Goal: Book appointment/travel/reservation

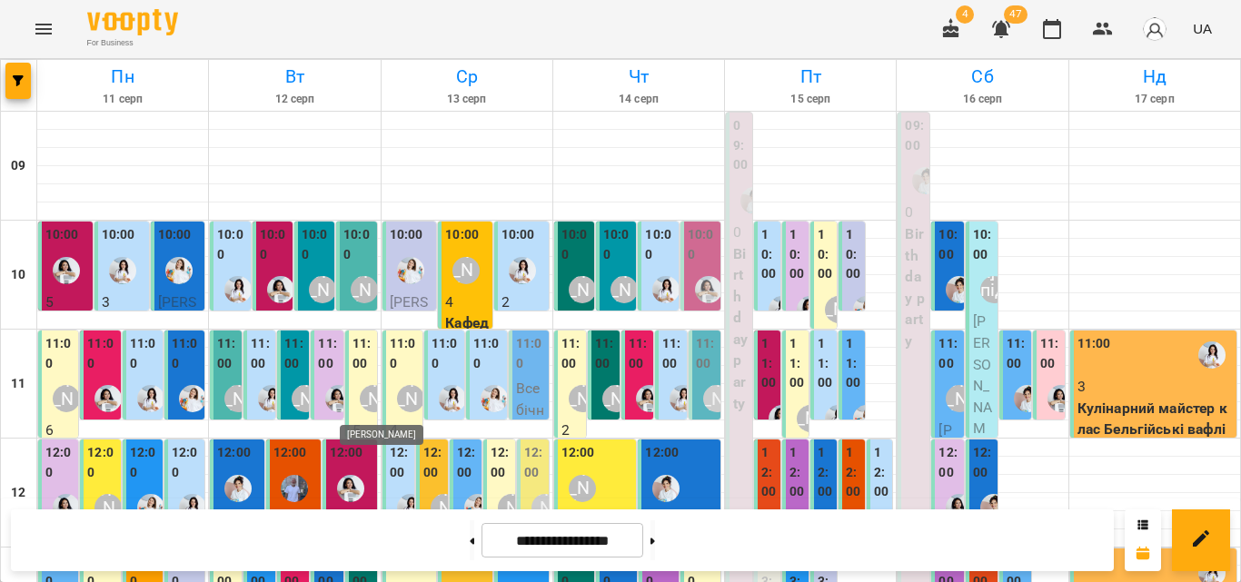
scroll to position [363, 0]
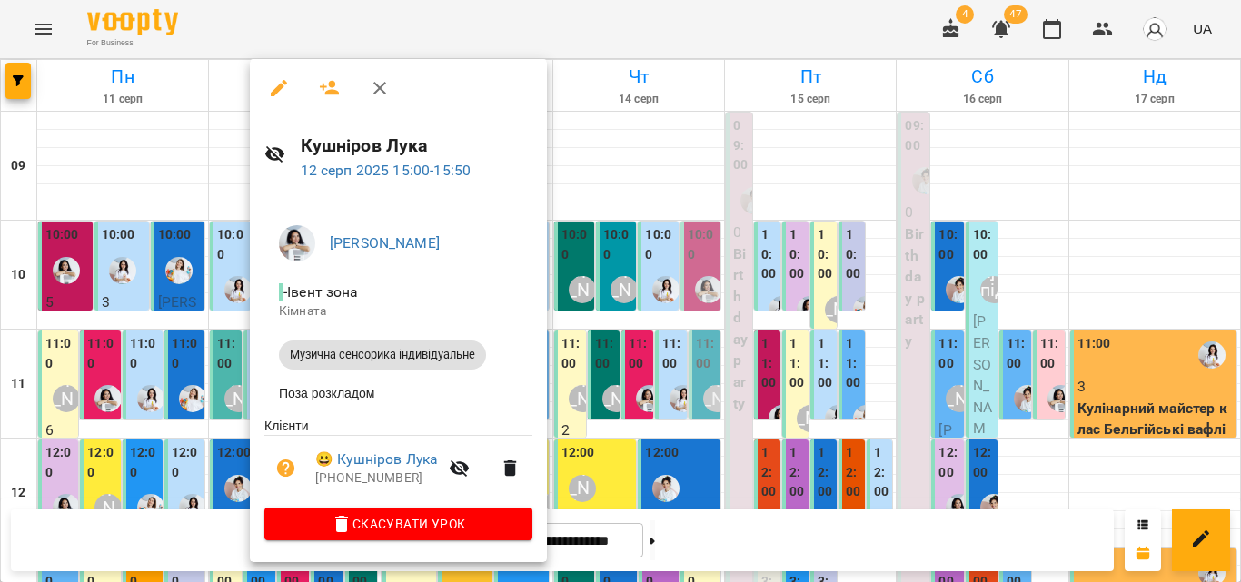
click at [363, 95] on button "button" at bounding box center [380, 88] width 44 height 44
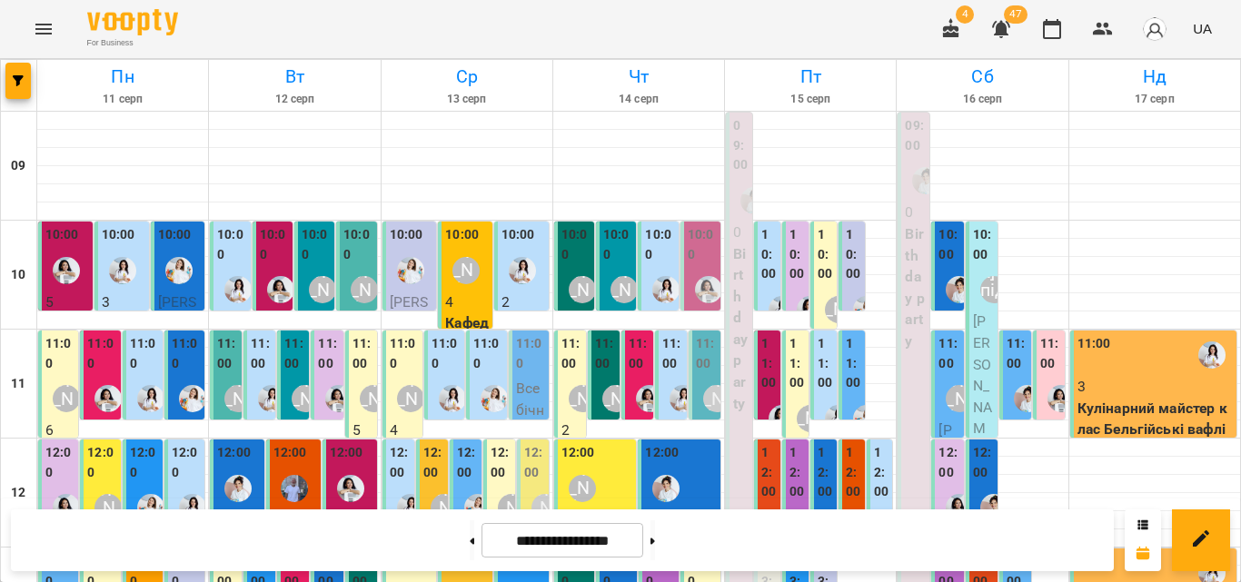
click at [253, 552] on label "13:00" at bounding box center [261, 571] width 21 height 39
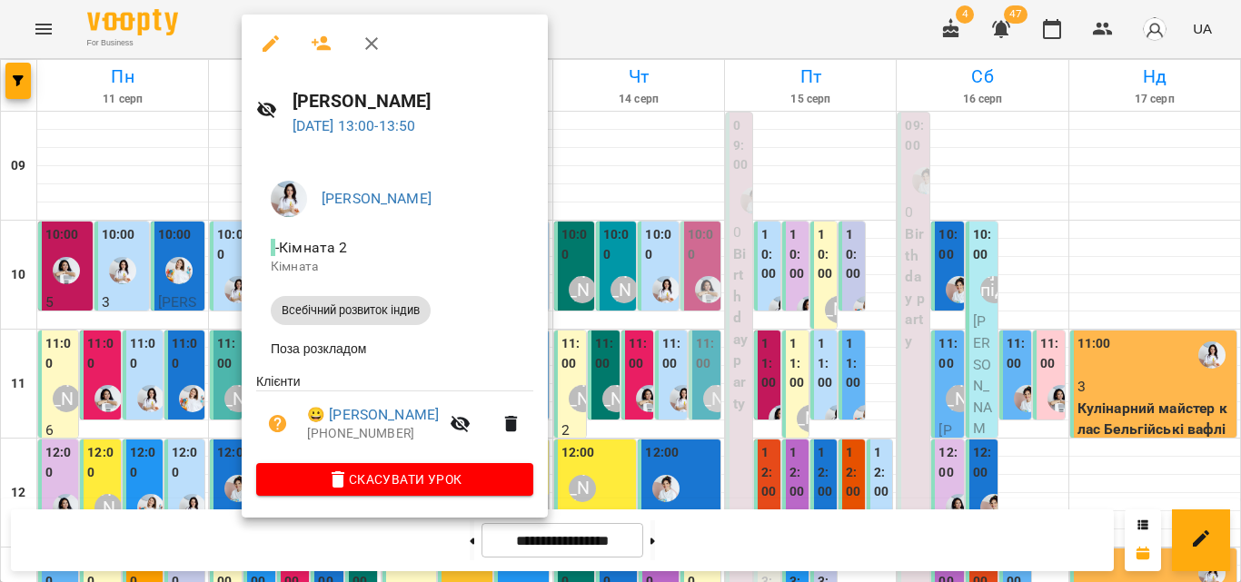
click at [357, 44] on button "button" at bounding box center [372, 44] width 44 height 44
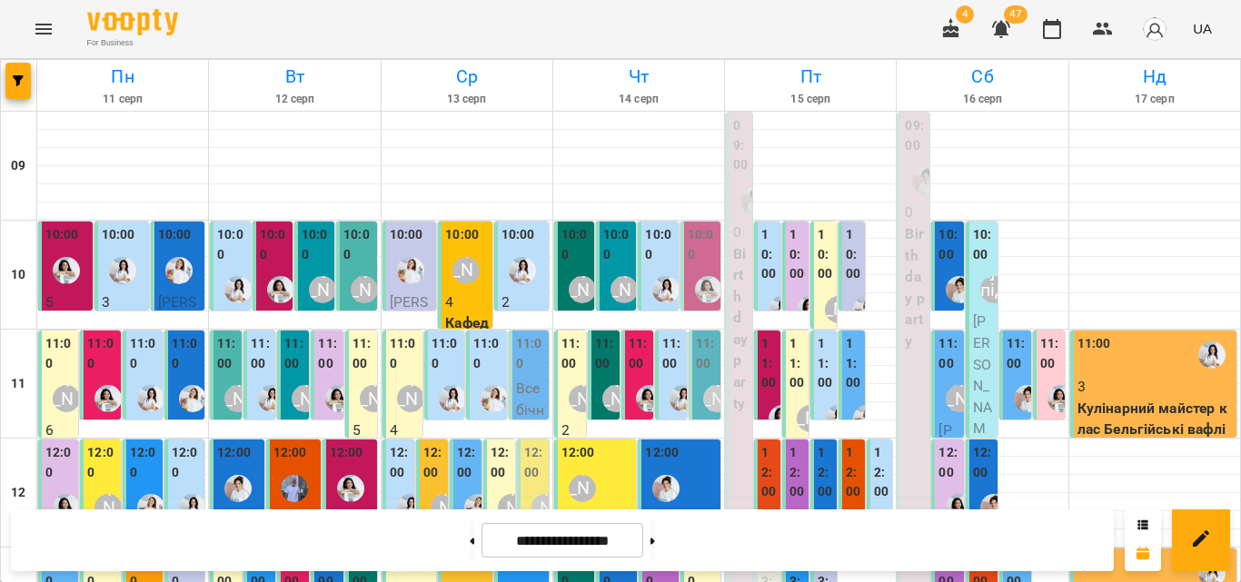
click at [287, 552] on label "13:00" at bounding box center [294, 571] width 21 height 39
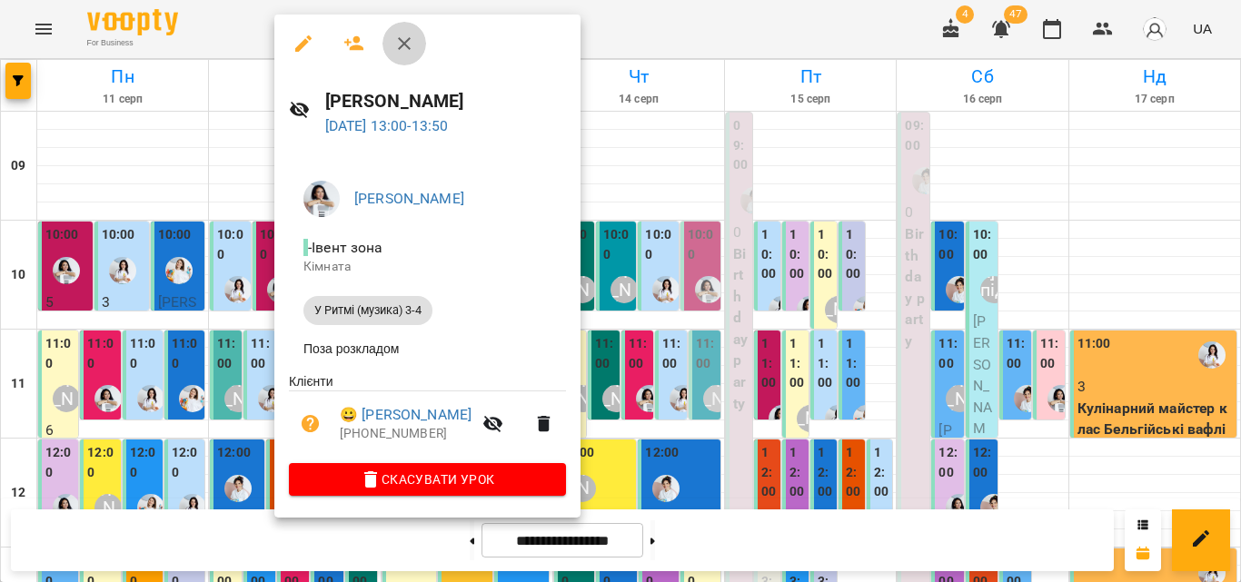
click at [402, 35] on icon "button" at bounding box center [404, 44] width 22 height 22
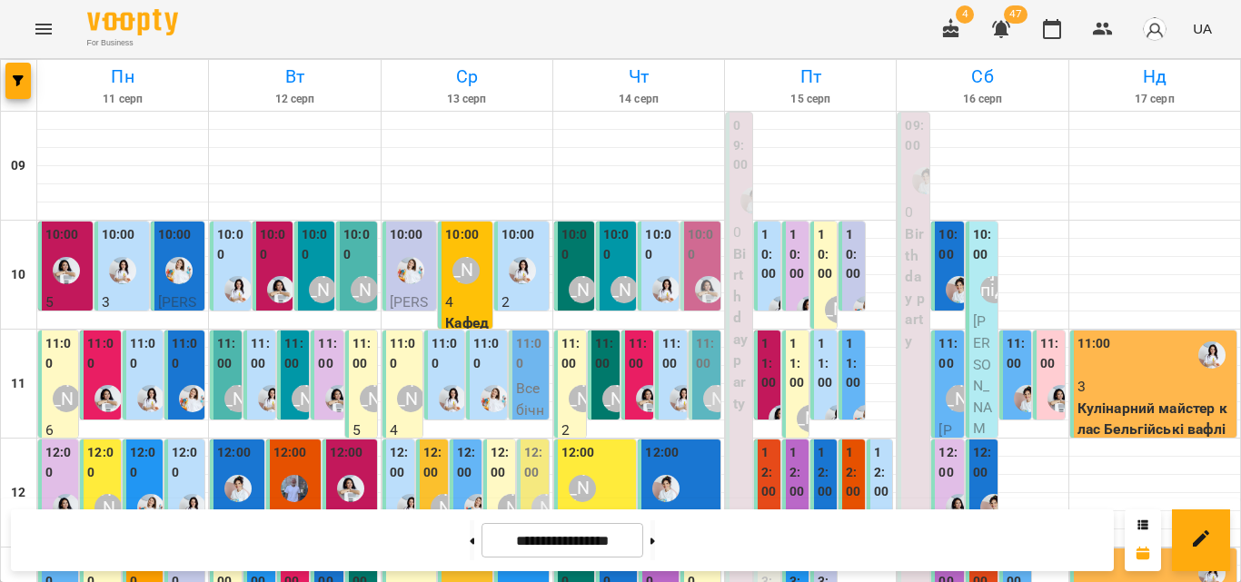
click at [294, 552] on label "13:00" at bounding box center [294, 571] width 21 height 39
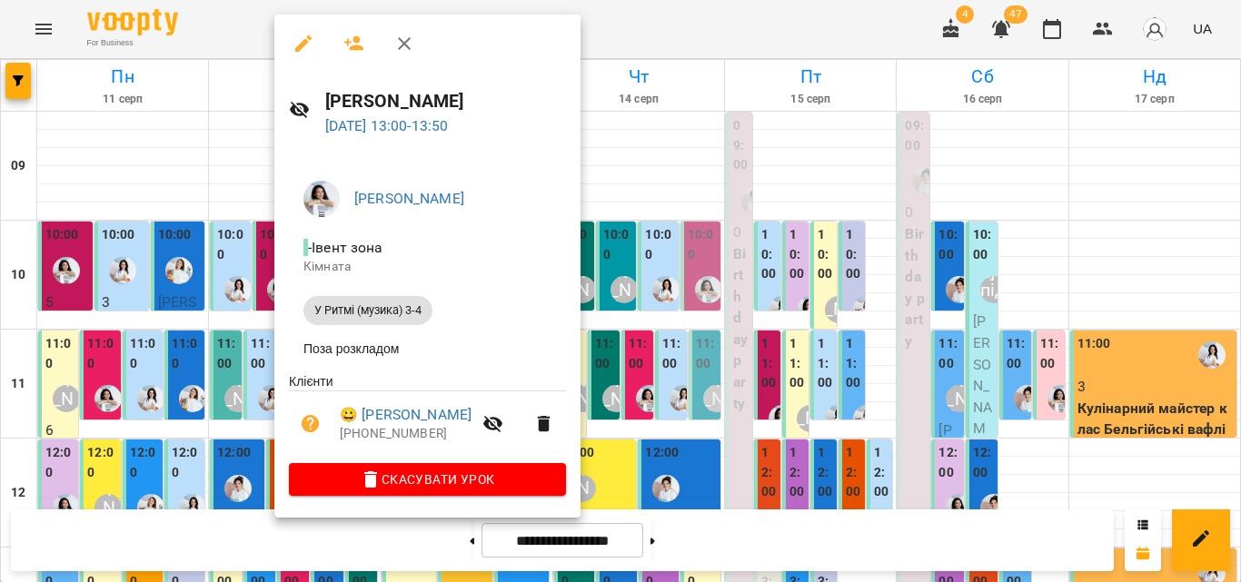
click at [397, 55] on button "button" at bounding box center [405, 44] width 44 height 44
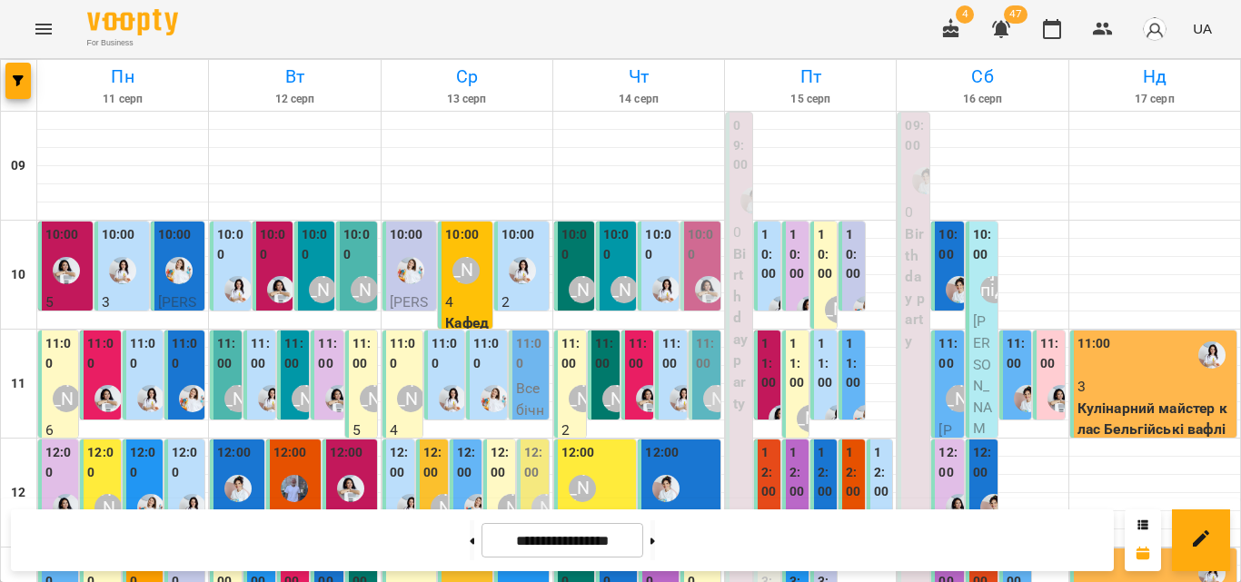
scroll to position [91, 0]
